Goal: Information Seeking & Learning: Understand process/instructions

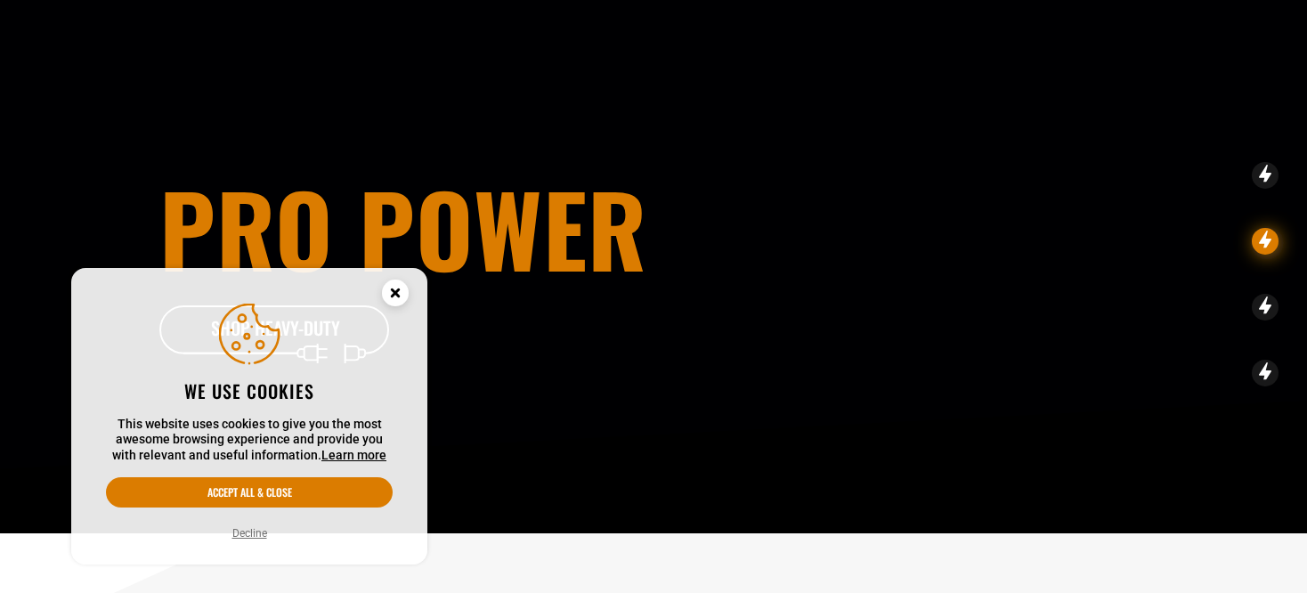
click at [401, 285] on circle "Cookie Consent" at bounding box center [395, 293] width 27 height 27
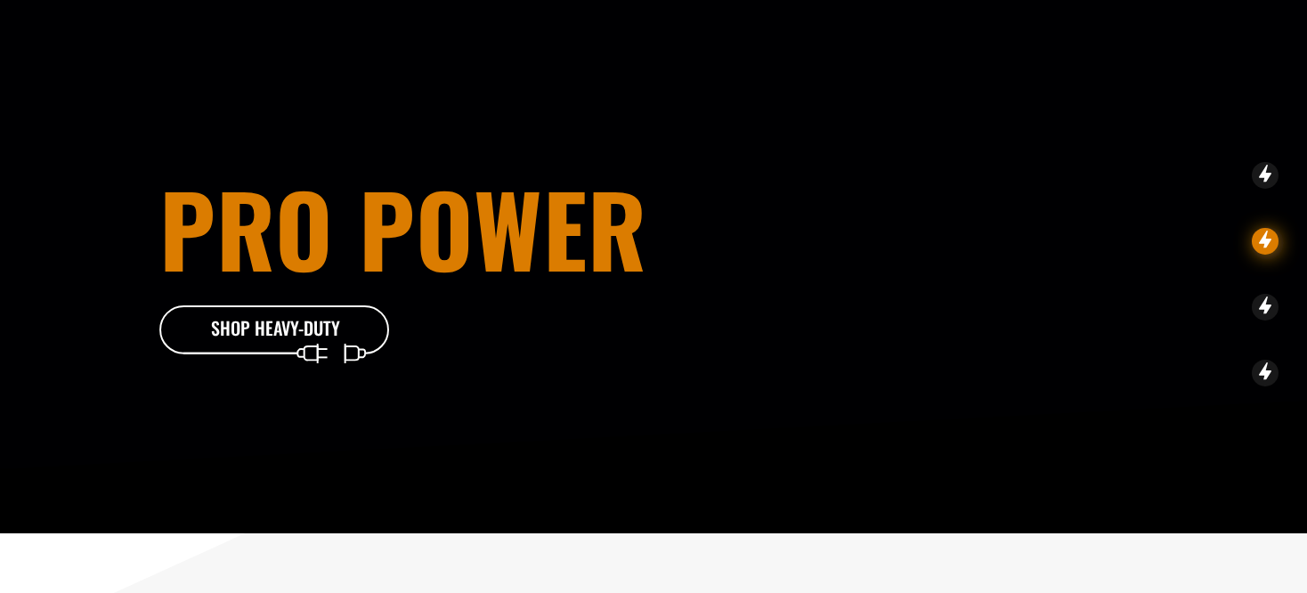
click at [402, 294] on circle "Cookie Consent" at bounding box center [395, 293] width 27 height 27
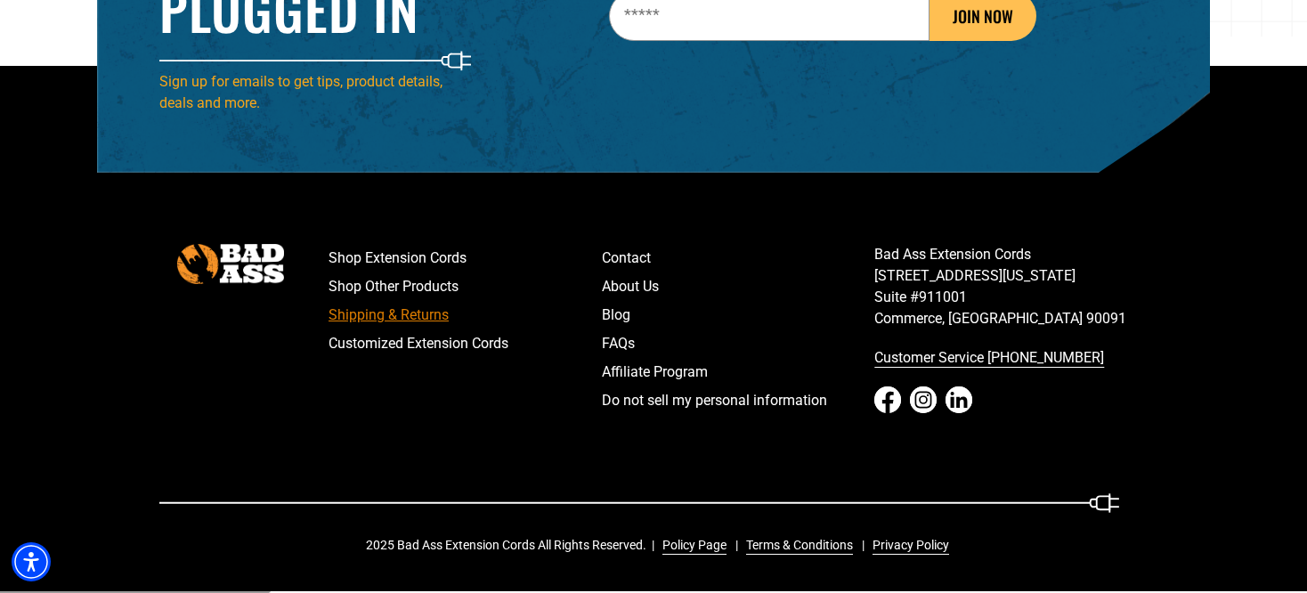
click at [399, 318] on link "Shipping & Returns" at bounding box center [465, 315] width 273 height 28
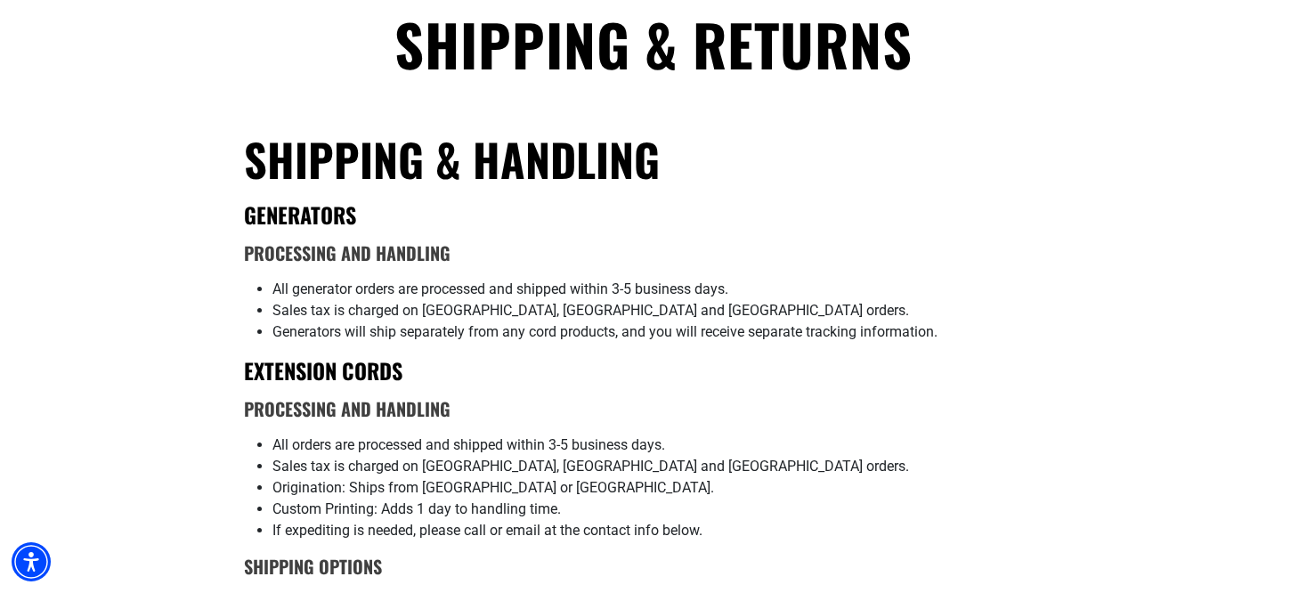
scroll to position [563, 0]
